Goal: Find specific page/section: Find specific page/section

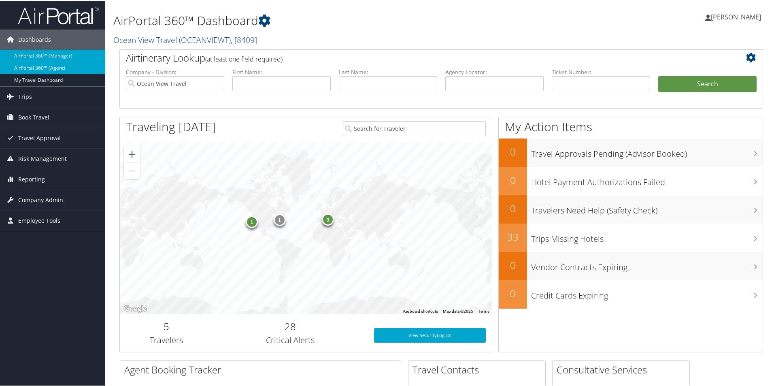
click at [52, 63] on link "AirPortal 360™ (Agent)" at bounding box center [52, 67] width 105 height 12
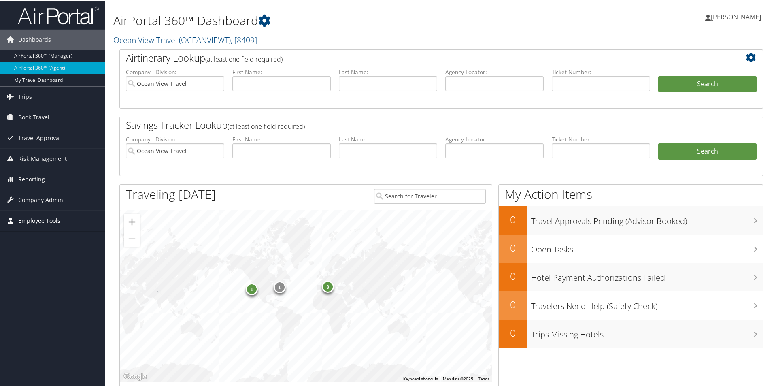
click at [49, 215] on span "Employee Tools" at bounding box center [39, 220] width 42 height 20
click at [46, 281] on link "Carrier Contracts" at bounding box center [52, 284] width 105 height 12
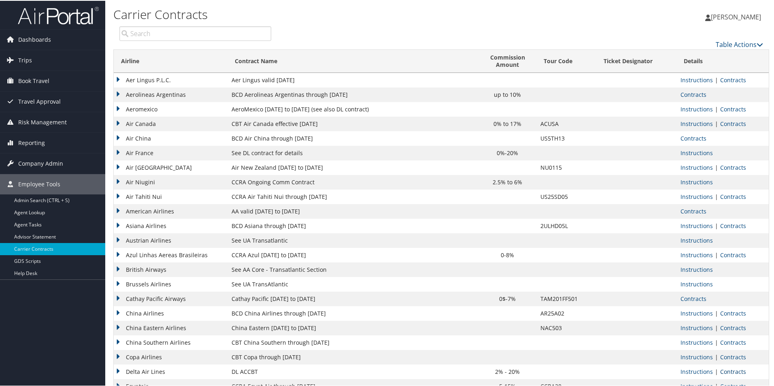
click at [726, 371] on link "Contracts" at bounding box center [733, 371] width 26 height 8
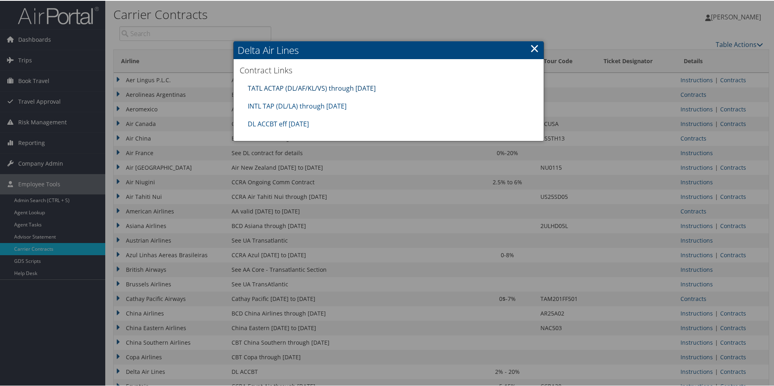
click at [303, 86] on link "TATL ACTAP (DL/AF/KL/VS) through 06.30.26" at bounding box center [312, 87] width 128 height 9
click at [296, 120] on link "DL ACCBT eff Aug 2025" at bounding box center [278, 123] width 61 height 9
